Goal: Task Accomplishment & Management: Manage account settings

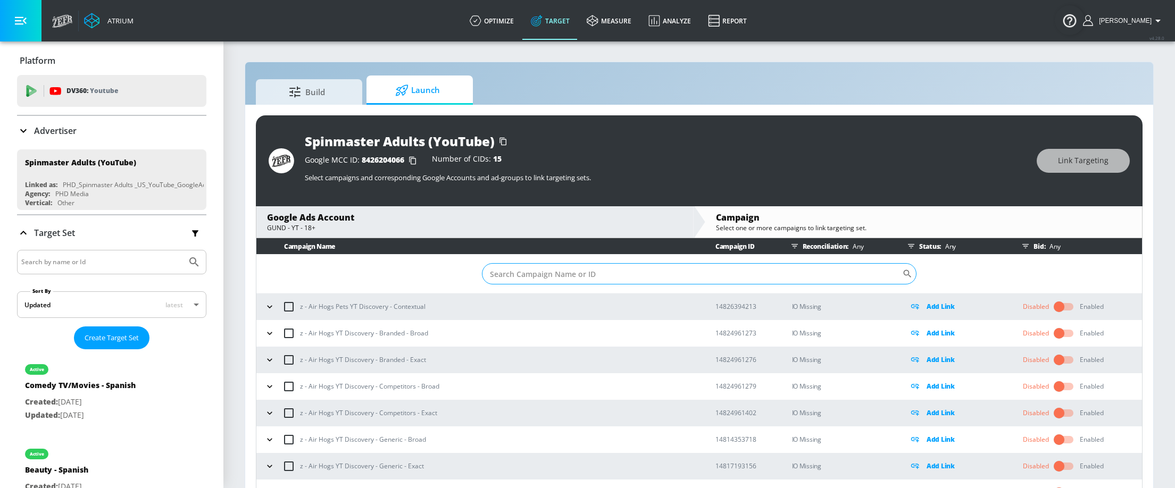
click at [586, 278] on input "Sort By" at bounding box center [692, 273] width 420 height 21
paste input "SPM_FY25_2H_GUN_FOREVERFRIENDSPROMISE_YT_YTSS_GOOGLE_TVISKIP_MOBI_Parent-Target…"
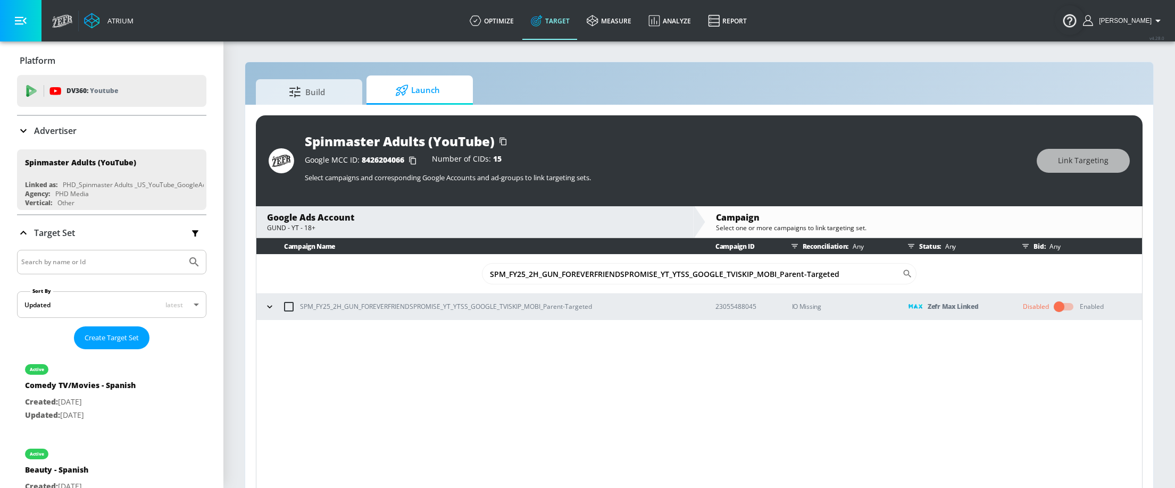
type input "SPM_FY25_2H_GUN_FOREVERFRIENDSPROMISE_YT_YTSS_GOOGLE_TVISKIP_MOBI_Parent-Target…"
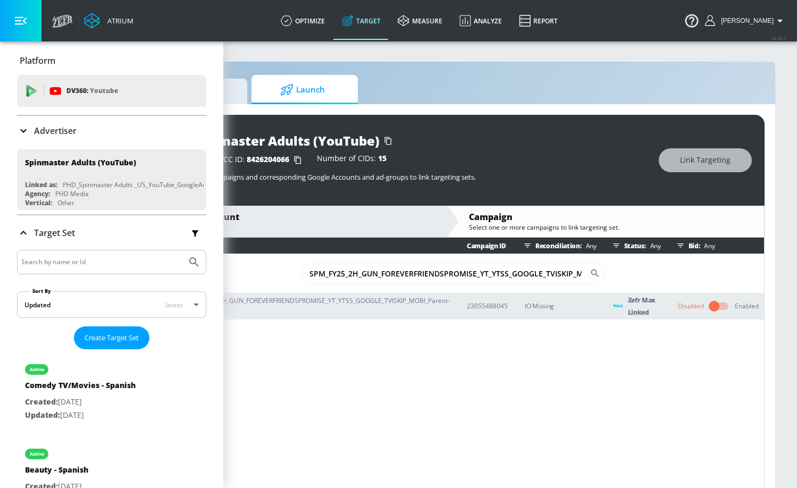
click at [714, 309] on input "checkbox" at bounding box center [714, 306] width 61 height 20
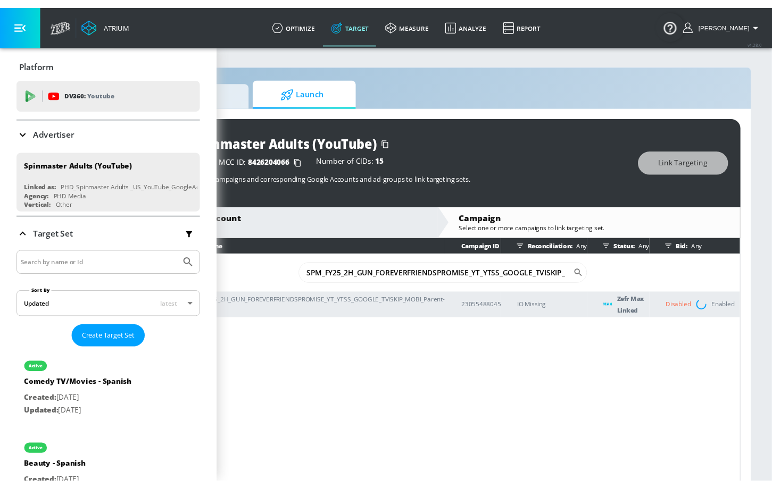
scroll to position [1, 105]
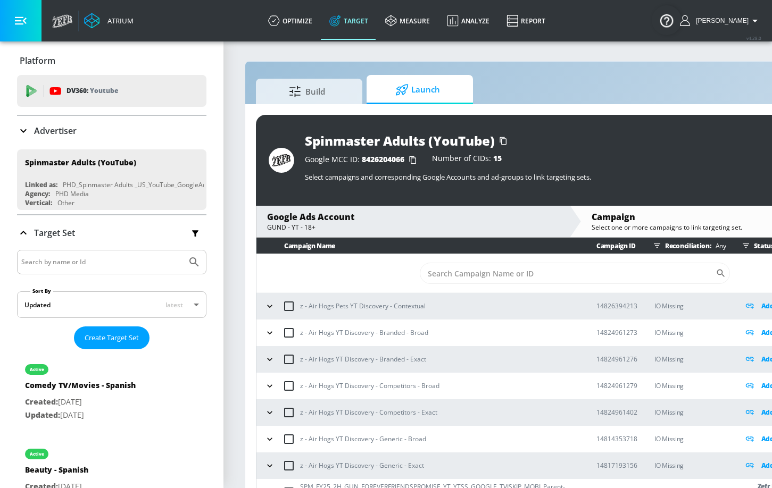
scroll to position [1, 0]
click at [481, 276] on input "Sort By" at bounding box center [568, 272] width 296 height 21
paste input "SPM_FY25_2H_GUN_FOREVERFRIENDSPROMISE_YT_YTSS_GOOGLE_TVISKIP_MOBI_Parent-Target…"
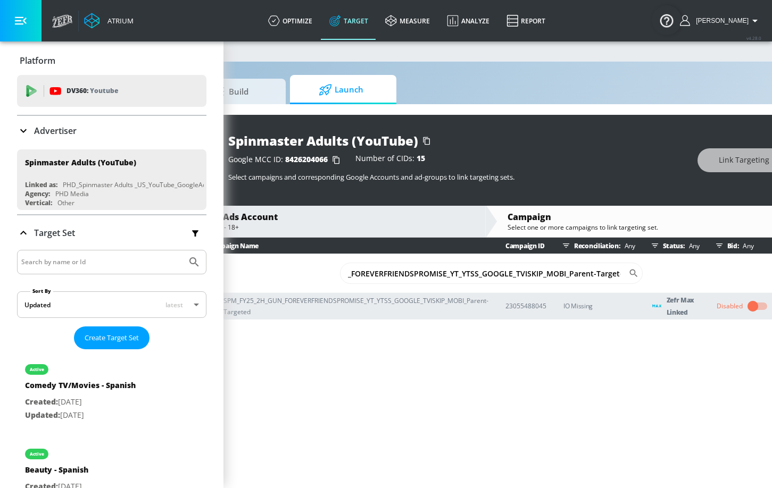
scroll to position [1, 140]
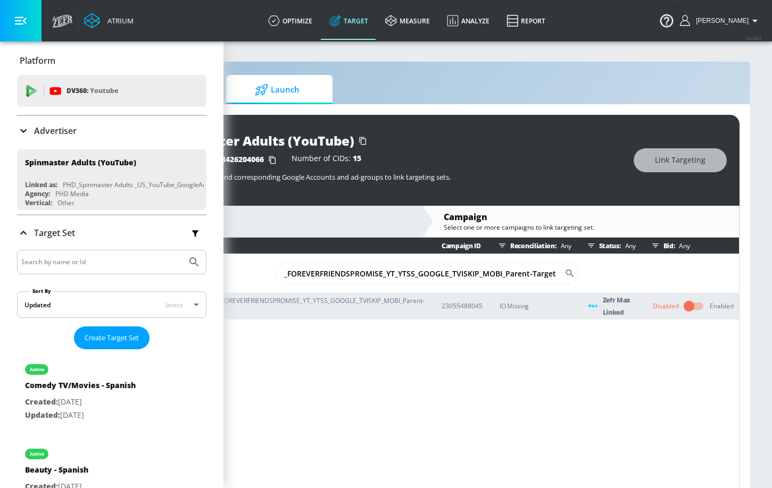
type input "SPM_FY25_2H_GUN_FOREVERFRIENDSPROMISE_YT_YTSS_GOOGLE_TVISKIP_MOBI_Parent-Target…"
click at [692, 305] on input "checkbox" at bounding box center [689, 306] width 61 height 20
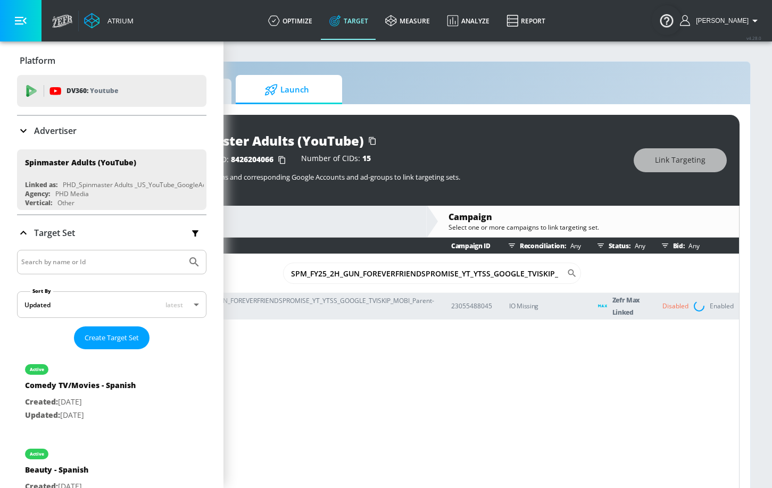
scroll to position [1, 131]
click at [463, 305] on p "23055488045" at bounding box center [471, 306] width 41 height 11
copy p "23055488045"
click at [456, 305] on p "23055488045" at bounding box center [471, 306] width 41 height 11
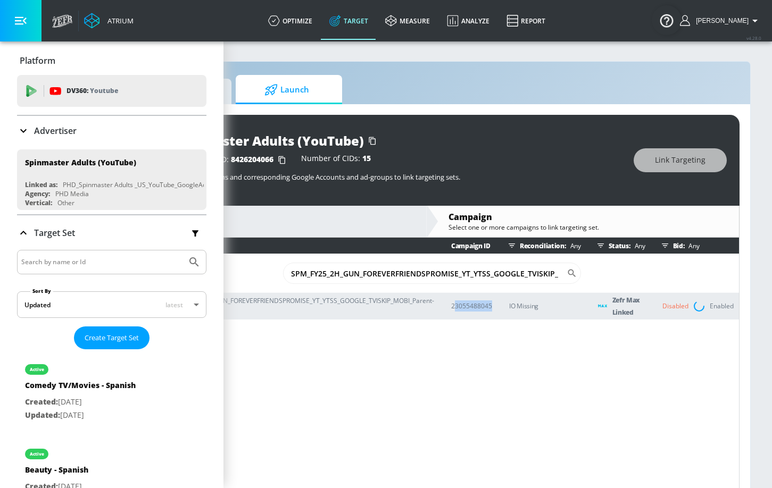
click at [456, 305] on p "23055488045" at bounding box center [471, 306] width 41 height 11
copy p "23055488045"
